Goal: Navigation & Orientation: Find specific page/section

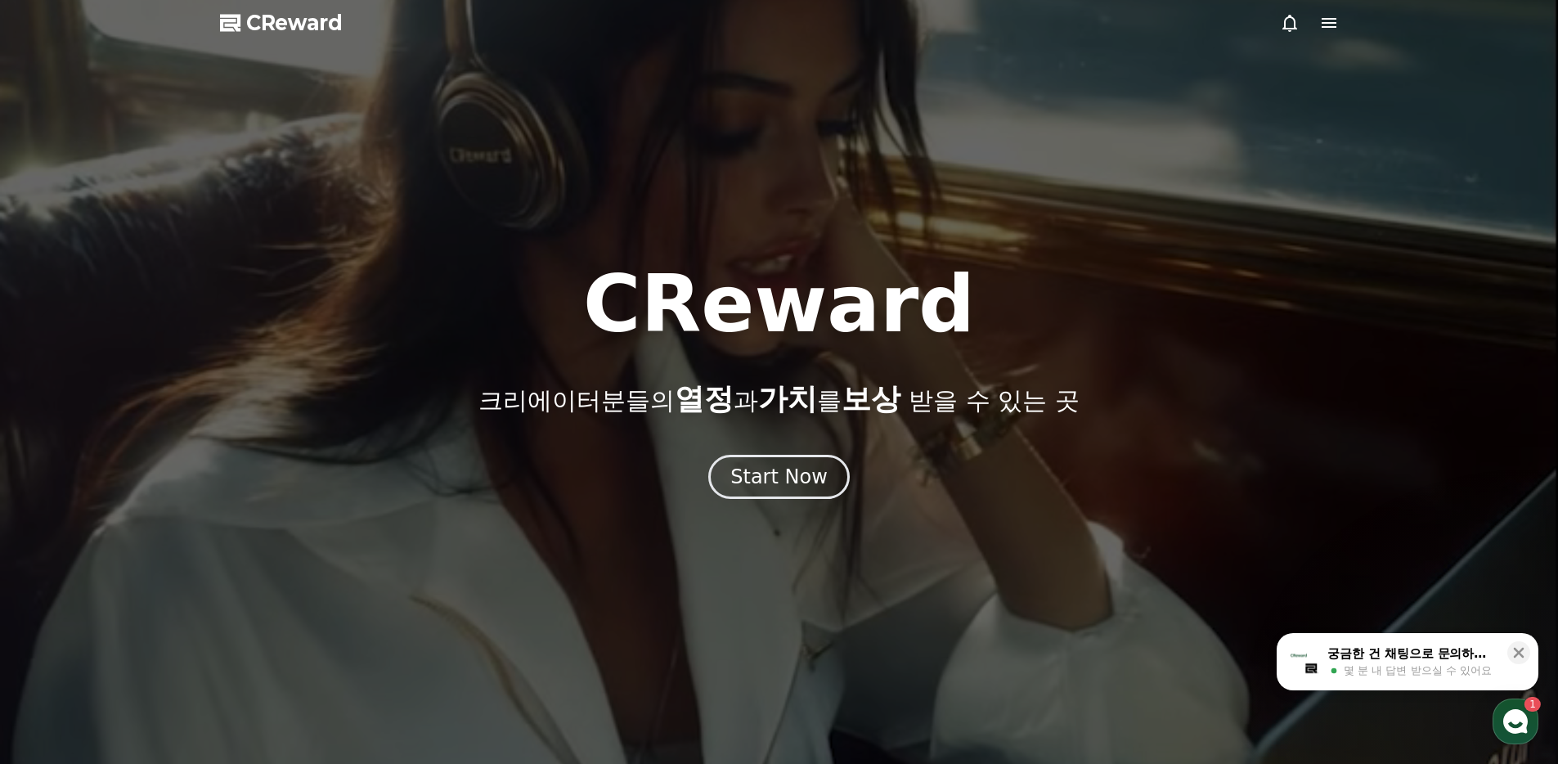
click at [813, 466] on div "Start Now" at bounding box center [778, 477] width 97 height 26
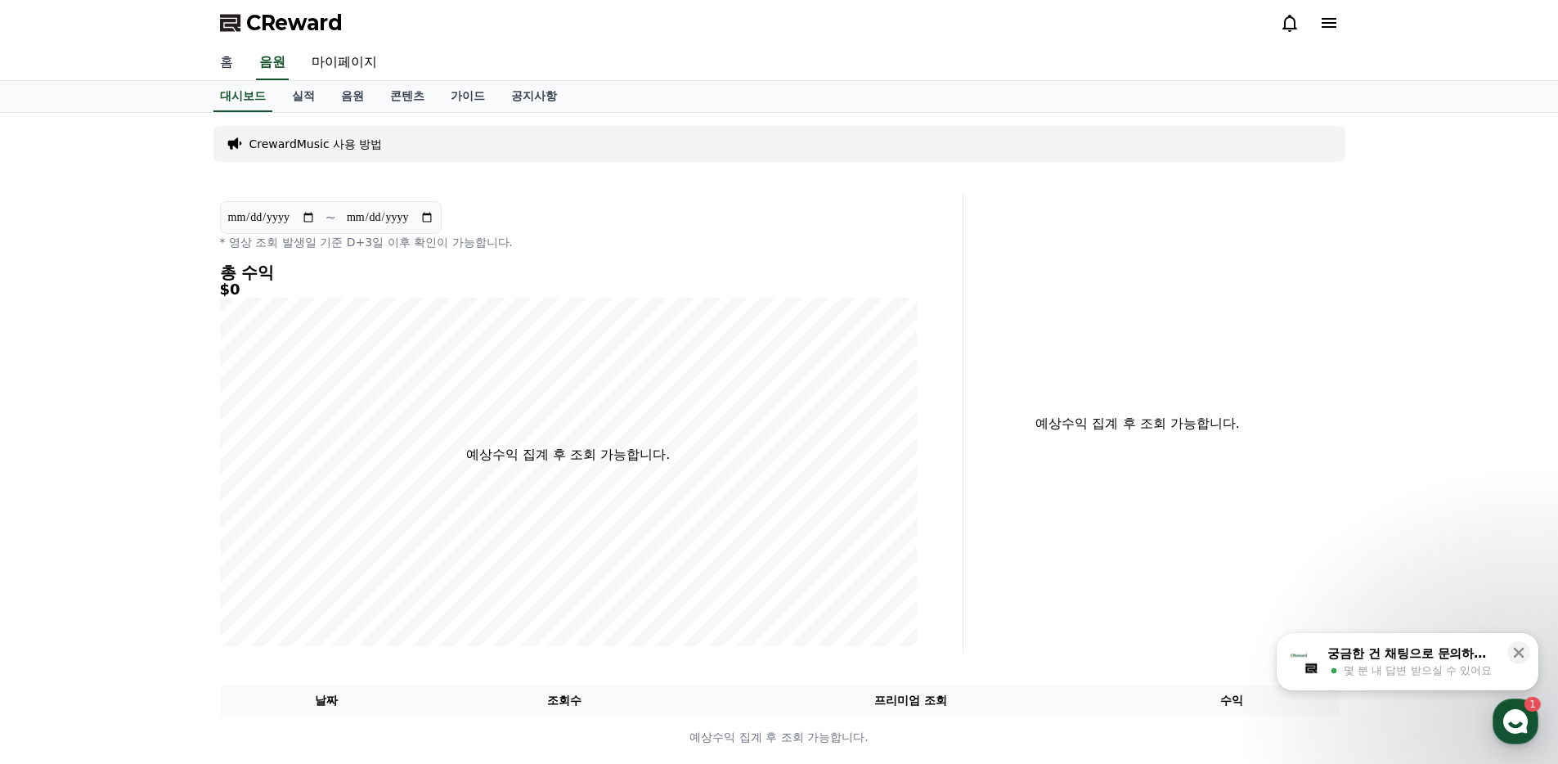
click at [227, 64] on link "홈" at bounding box center [226, 63] width 39 height 34
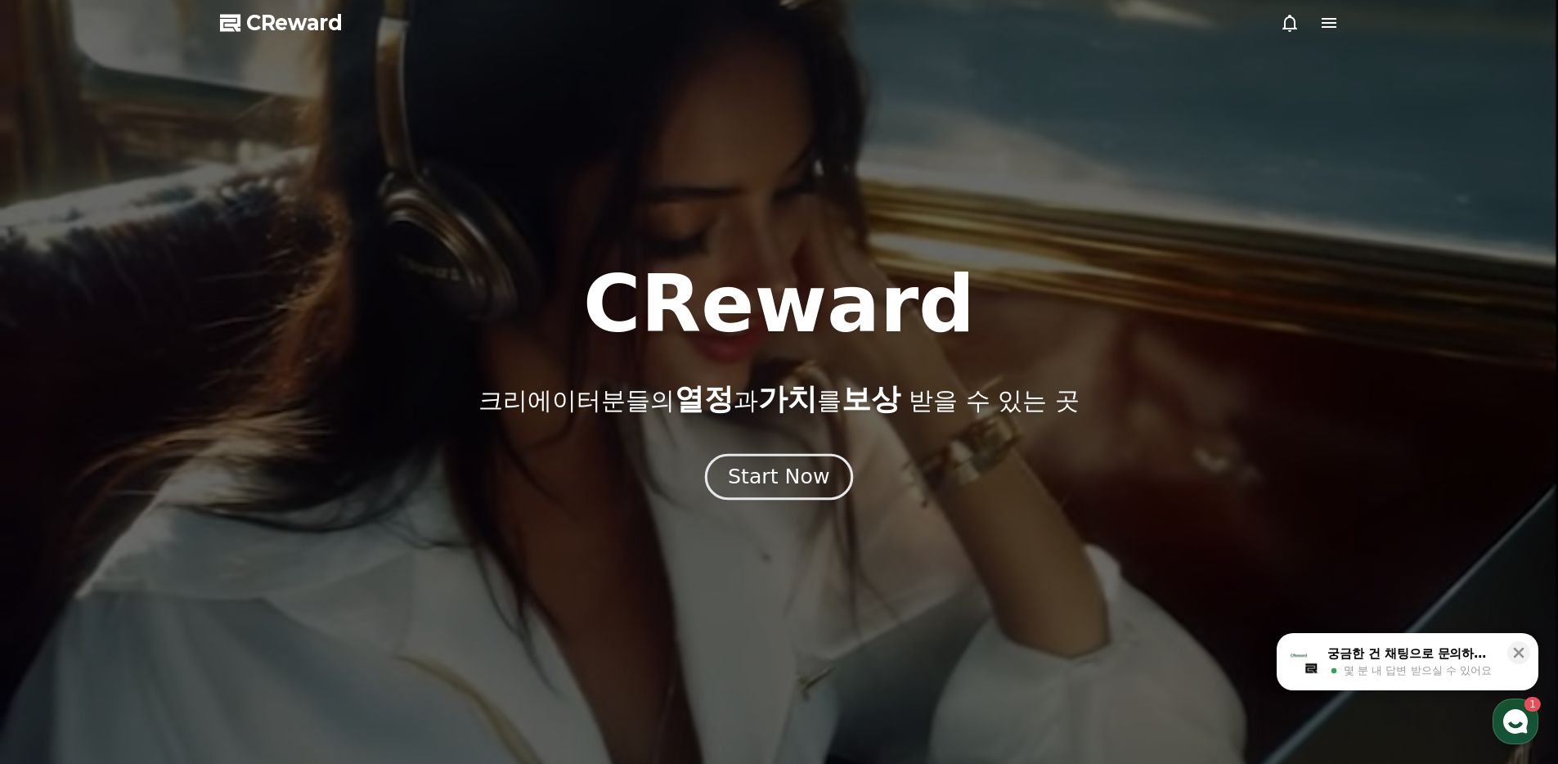
click at [788, 461] on button "Start Now" at bounding box center [779, 477] width 148 height 47
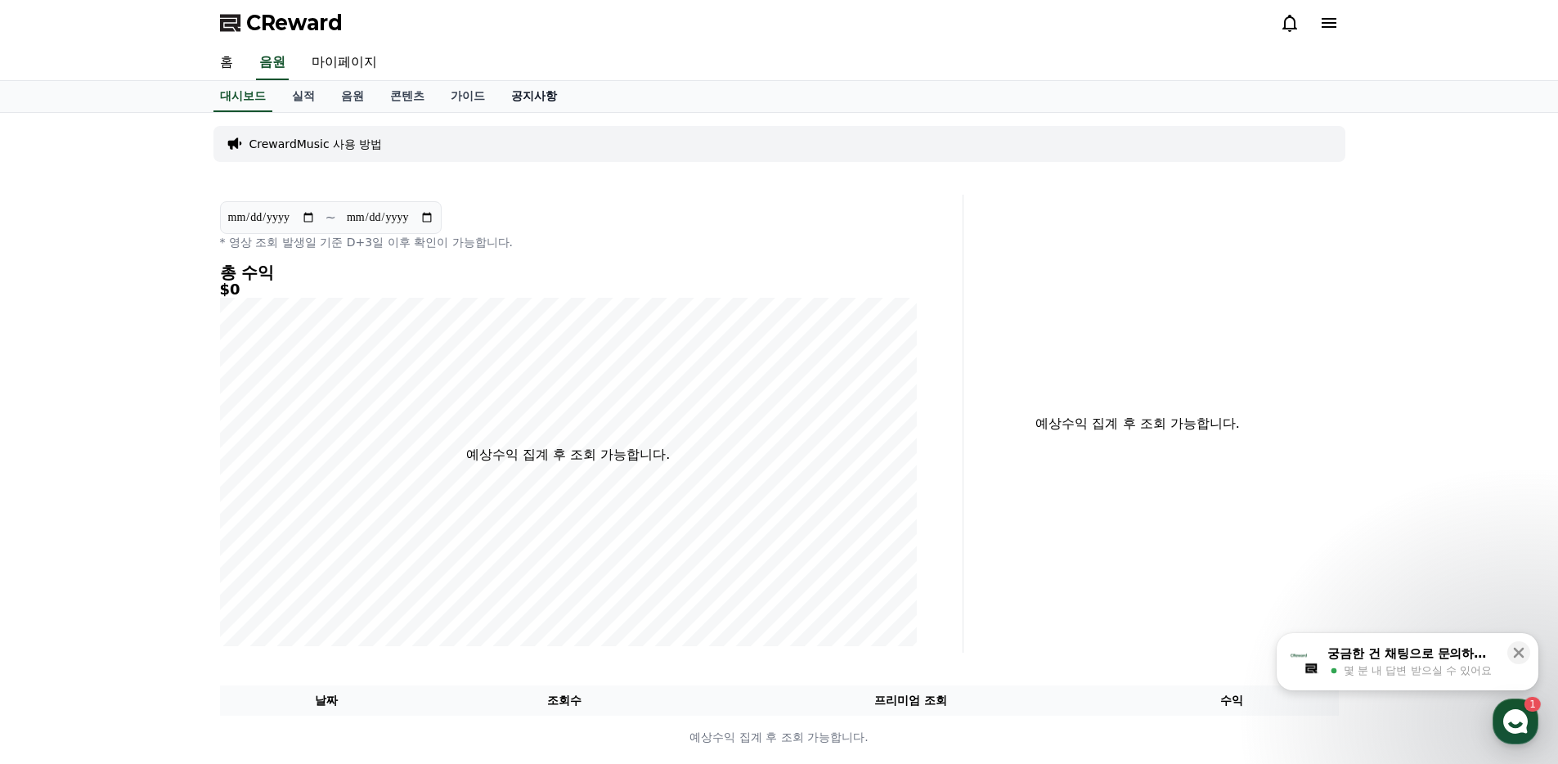
click at [515, 95] on link "공지사항" at bounding box center [534, 96] width 72 height 31
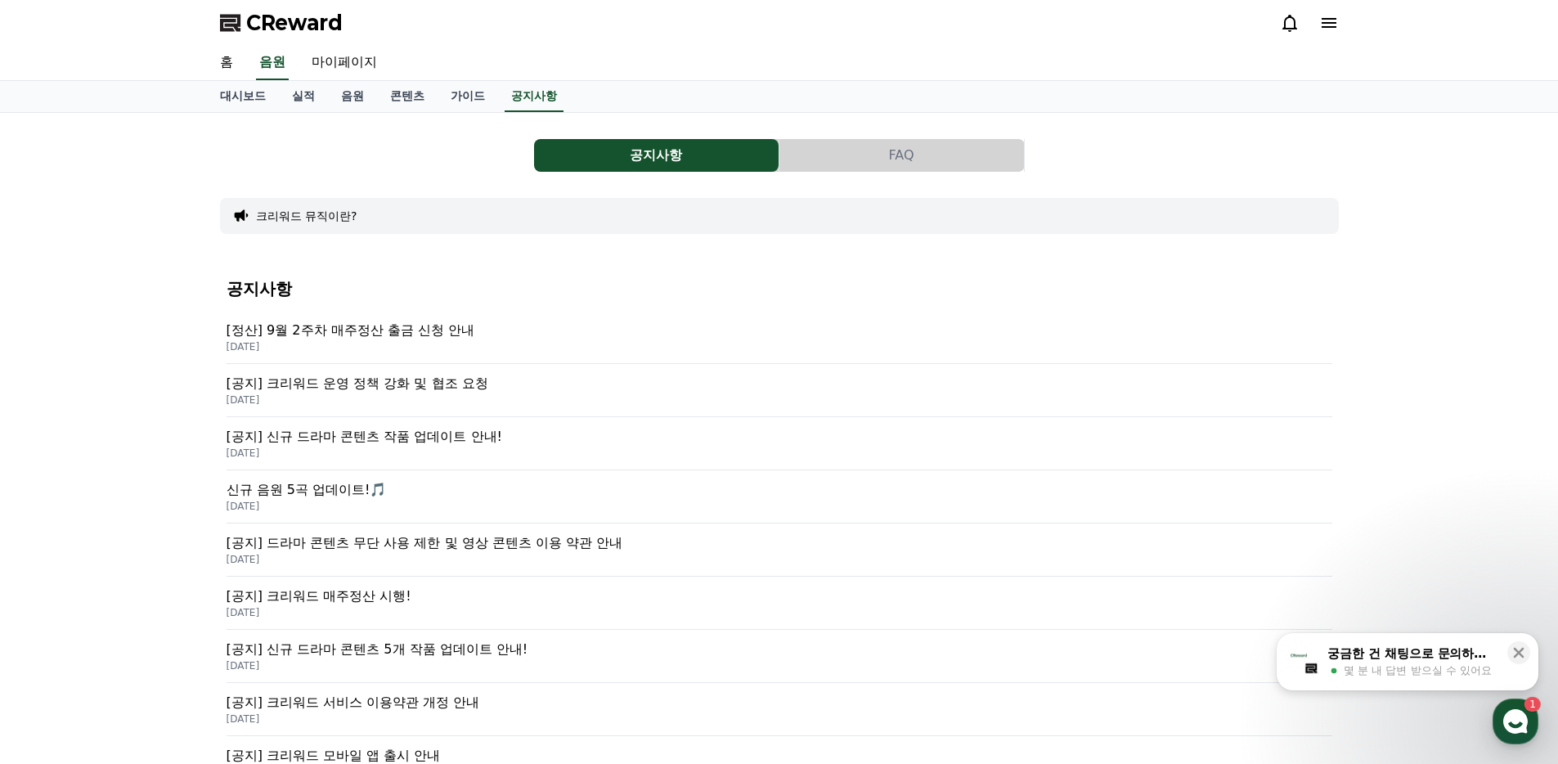
click at [351, 339] on p "[정산] 9월 2주차 매주정산 출금 신청 안내" at bounding box center [780, 331] width 1106 height 20
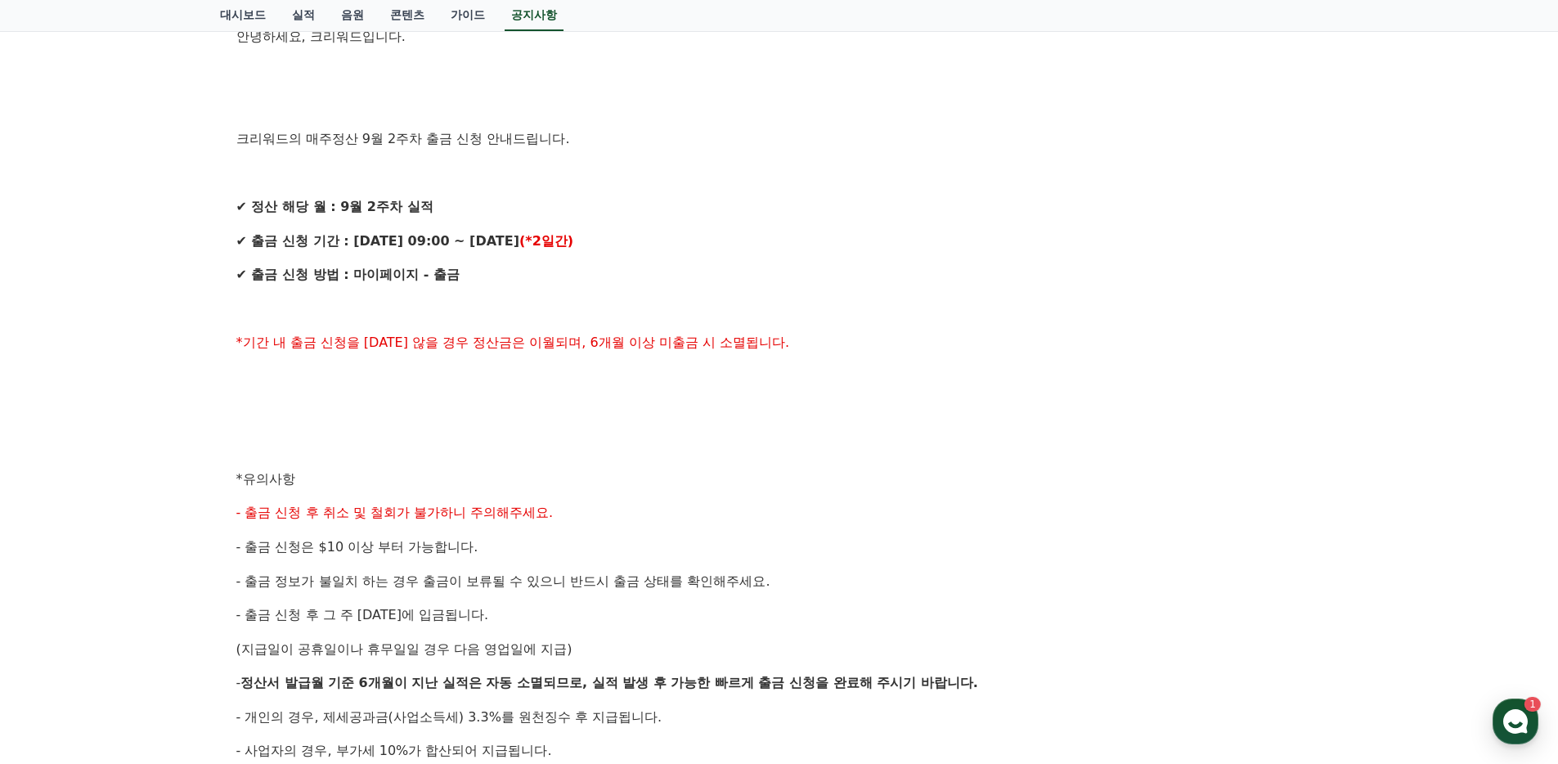
scroll to position [296, 0]
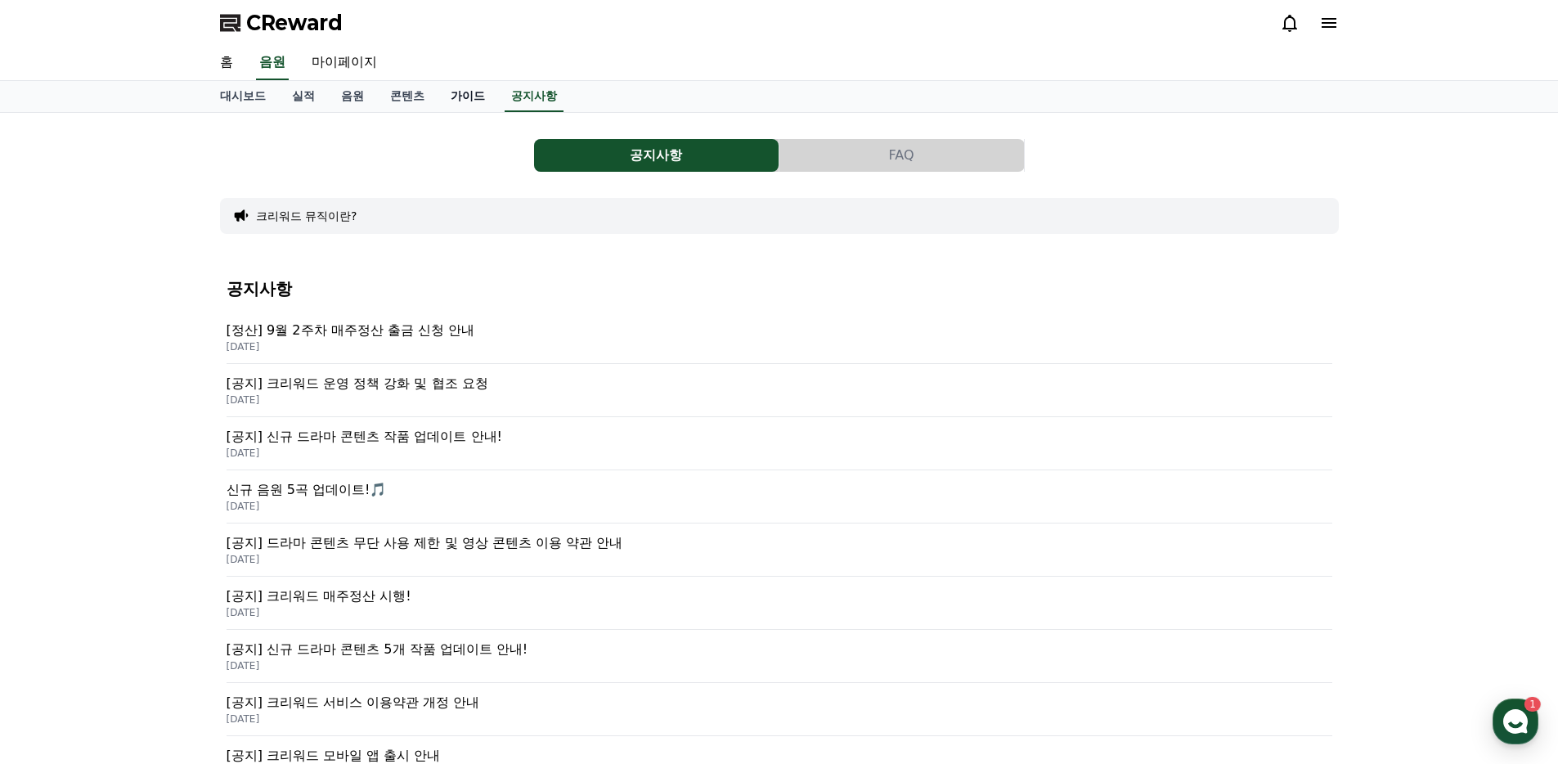
click at [438, 104] on link "가이드" at bounding box center [468, 96] width 61 height 31
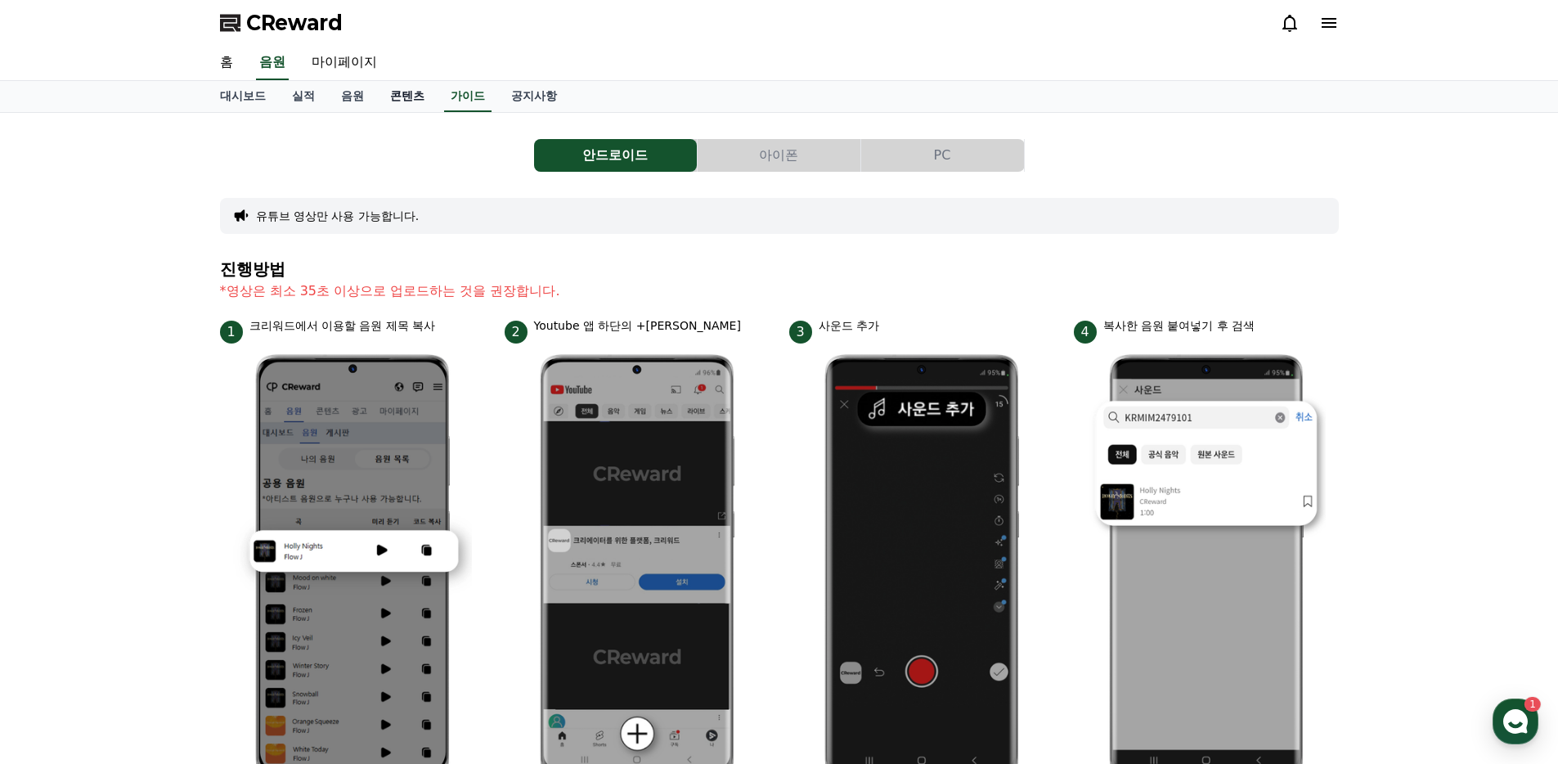
click at [393, 105] on link "콘텐츠" at bounding box center [407, 96] width 61 height 31
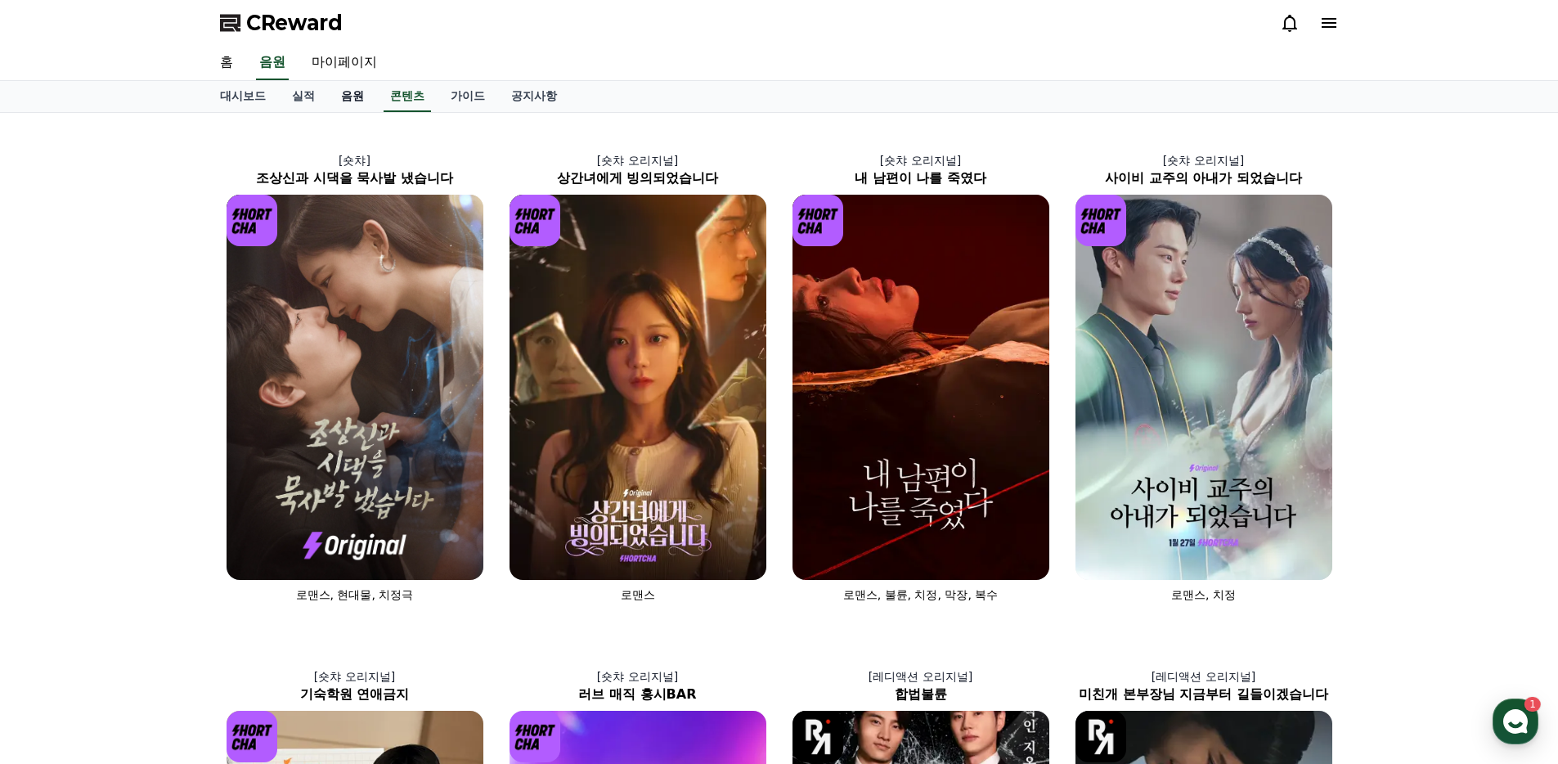
click at [338, 100] on link "음원" at bounding box center [352, 96] width 49 height 31
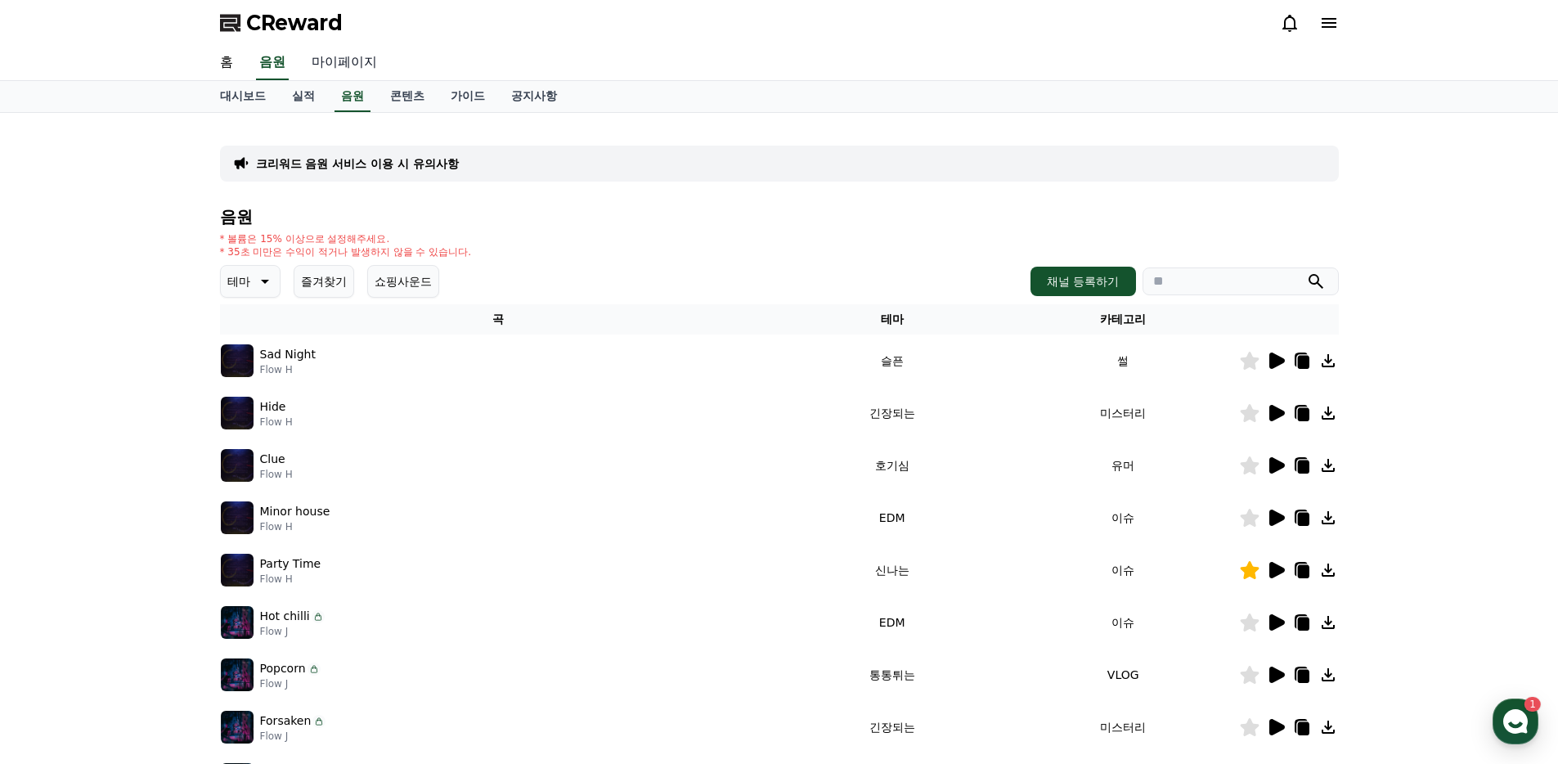
click at [344, 69] on link "마이페이지" at bounding box center [344, 63] width 92 height 34
select select "**********"
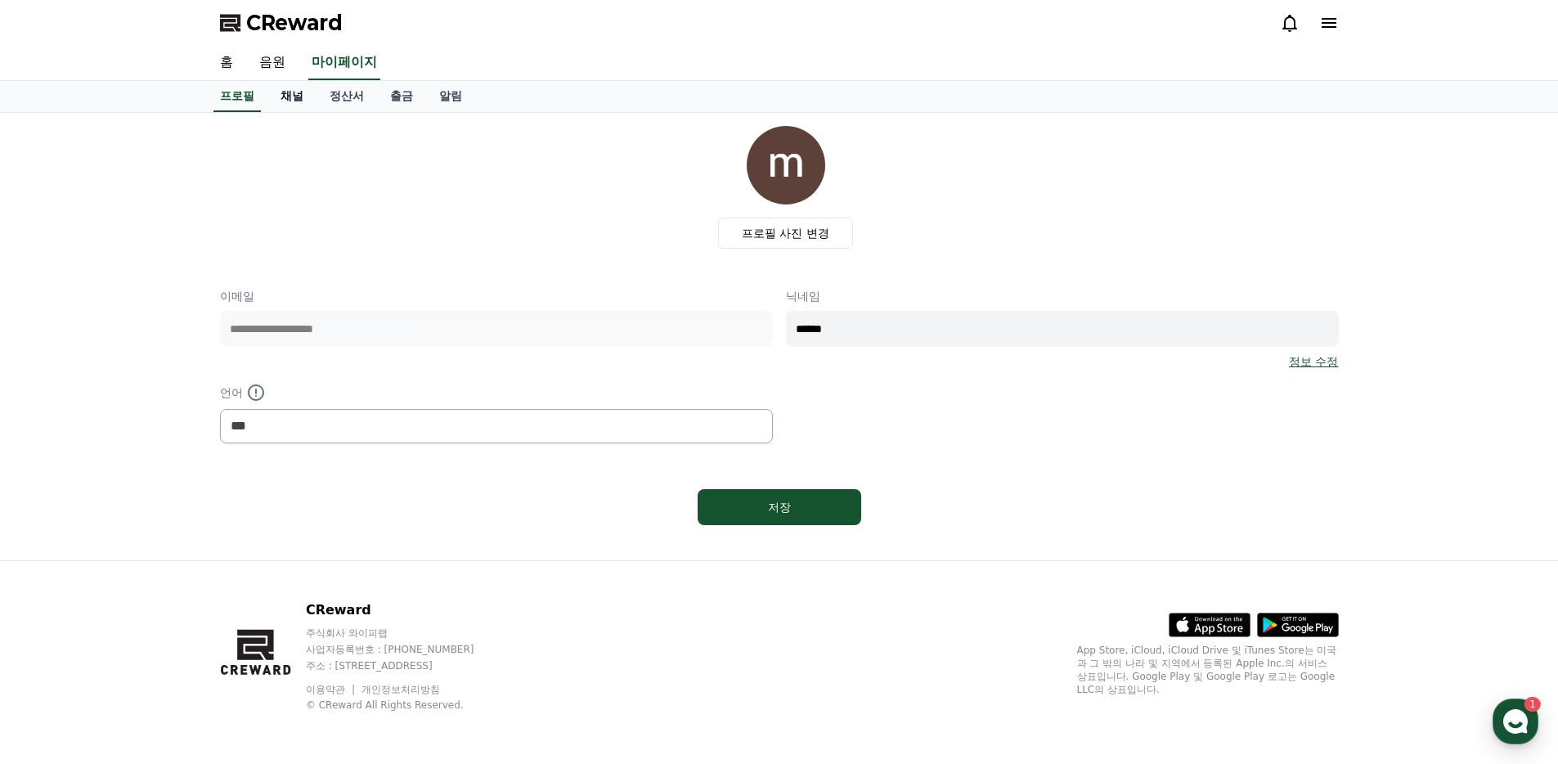
click at [275, 96] on link "채널" at bounding box center [291, 96] width 49 height 31
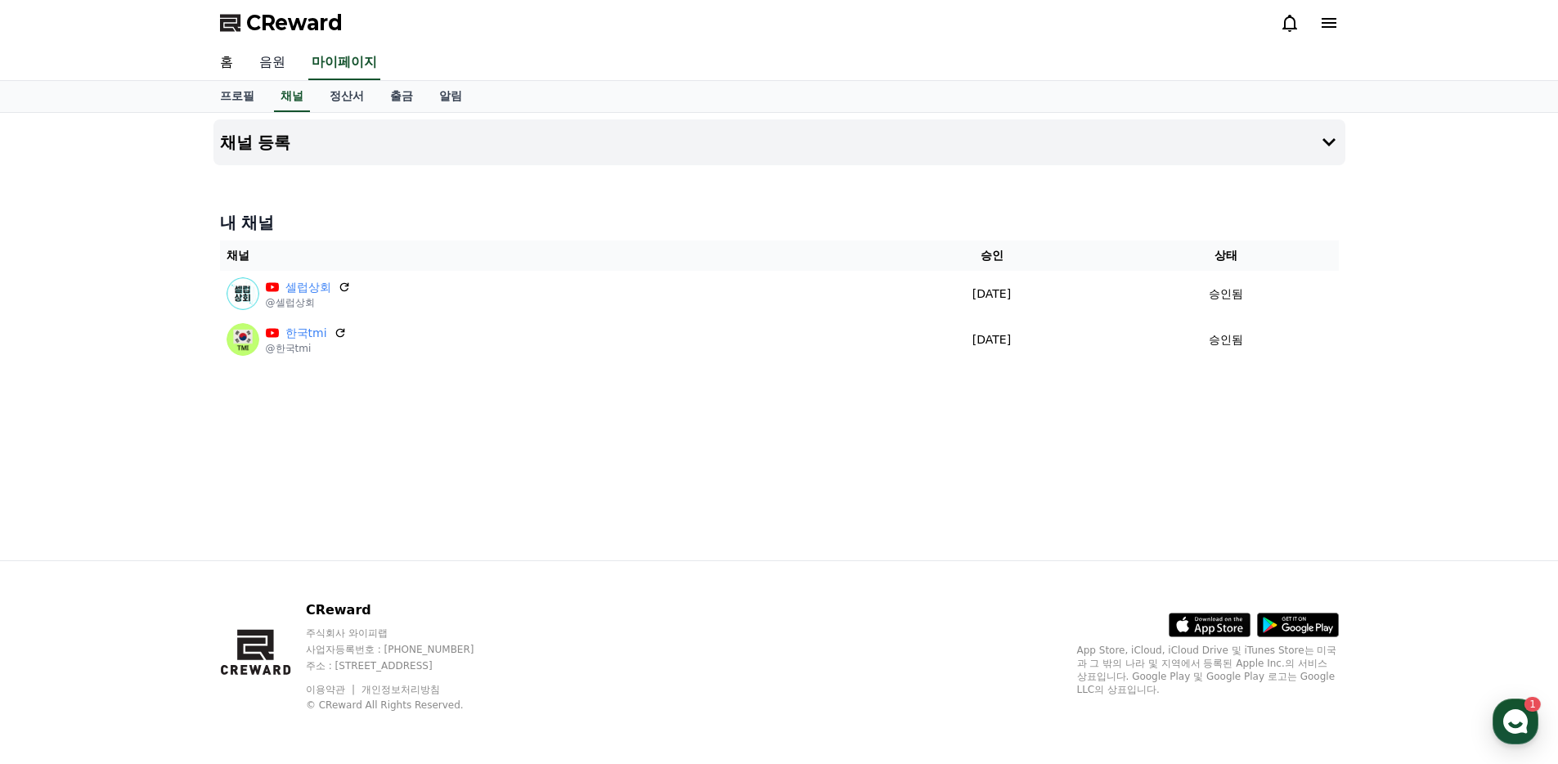
click at [260, 67] on link "음원" at bounding box center [272, 63] width 52 height 34
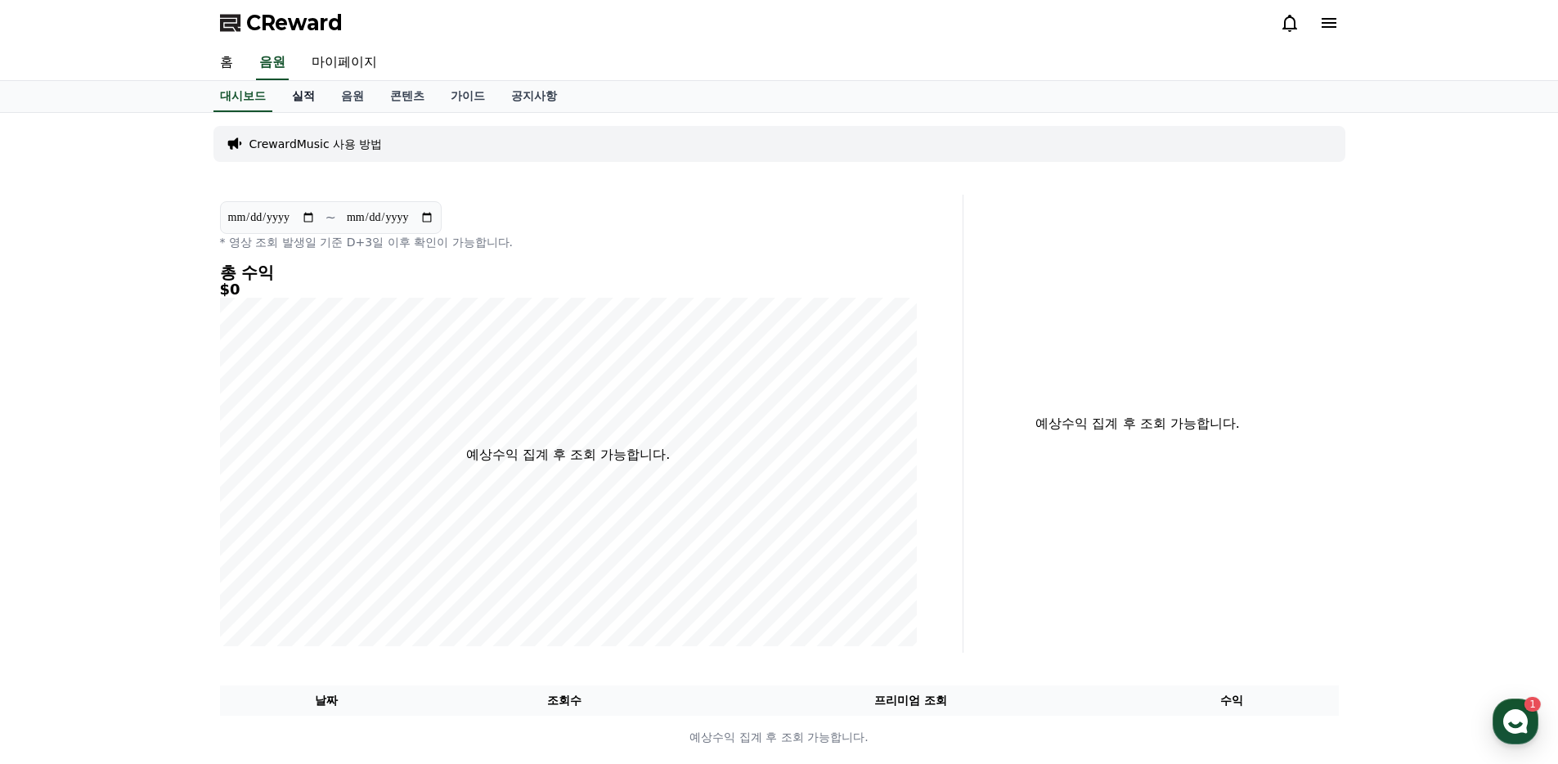
click at [279, 98] on link "실적" at bounding box center [303, 96] width 49 height 31
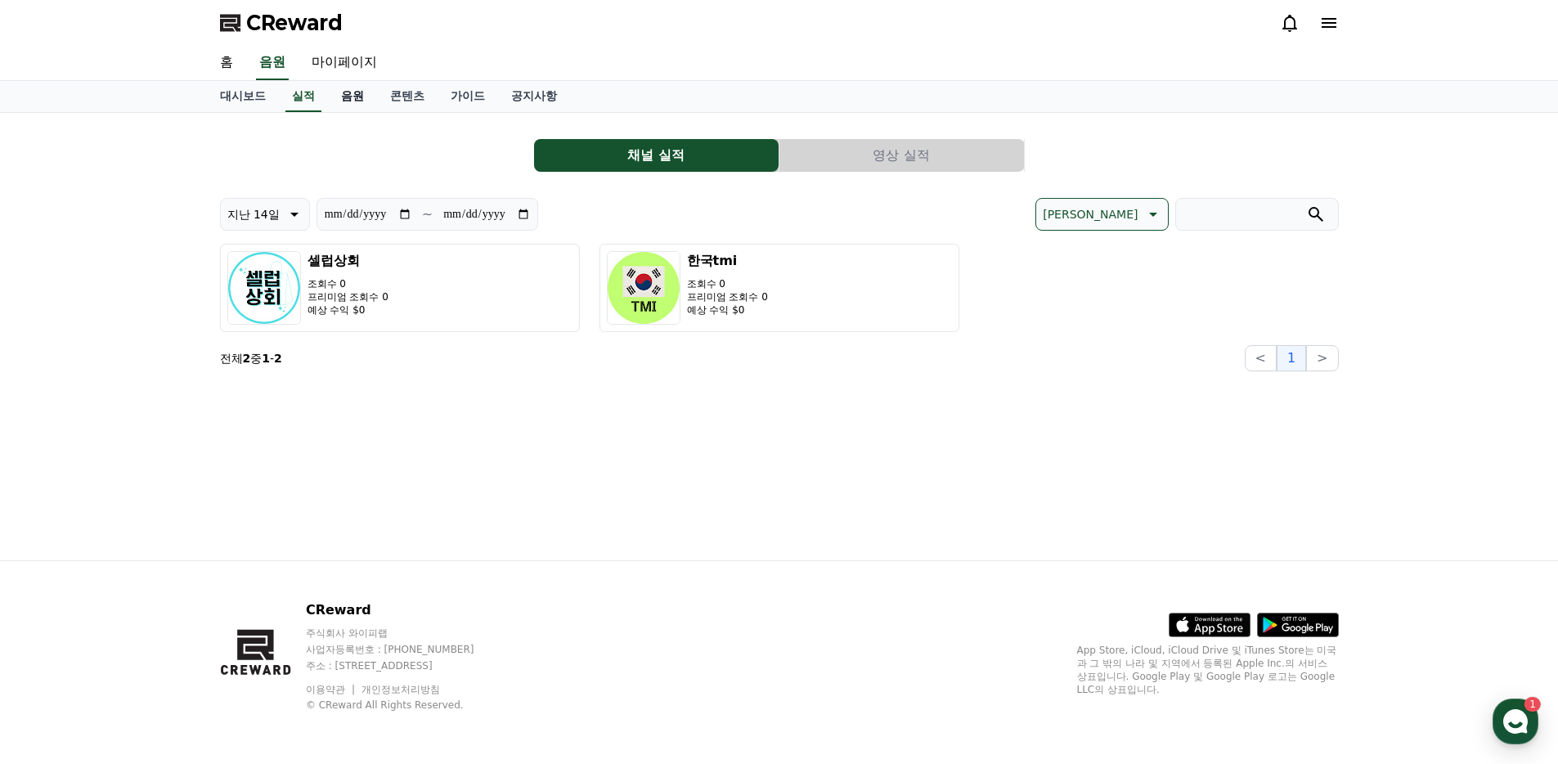
click at [328, 101] on link "음원" at bounding box center [352, 96] width 49 height 31
